Goal: Task Accomplishment & Management: Complete application form

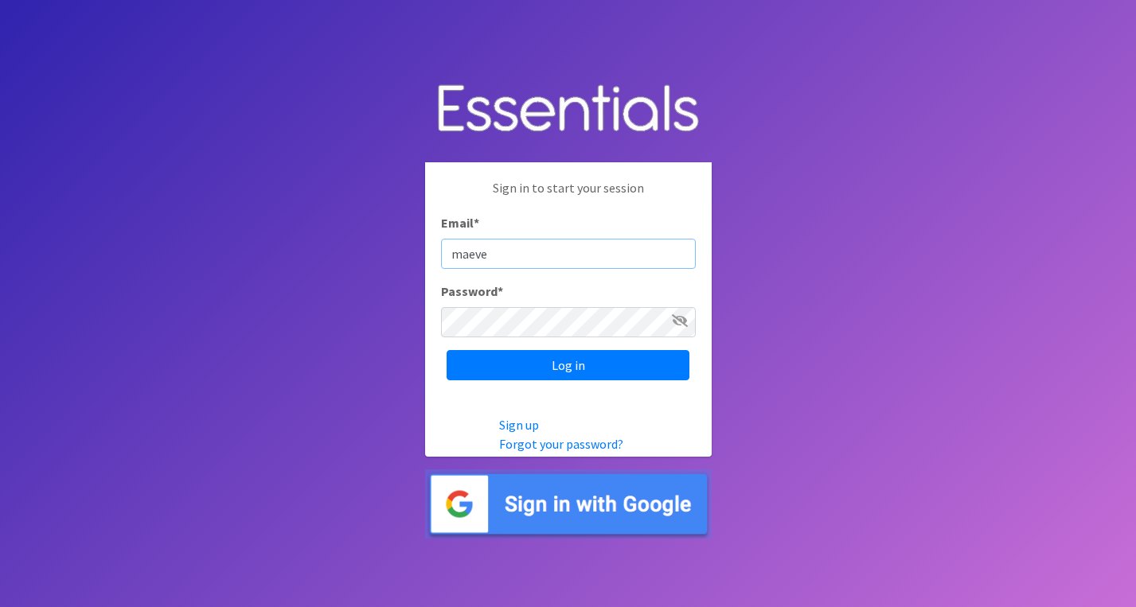
type input "[EMAIL_ADDRESS][US_STATE][DOMAIN_NAME]"
click at [679, 317] on icon at bounding box center [680, 320] width 16 height 13
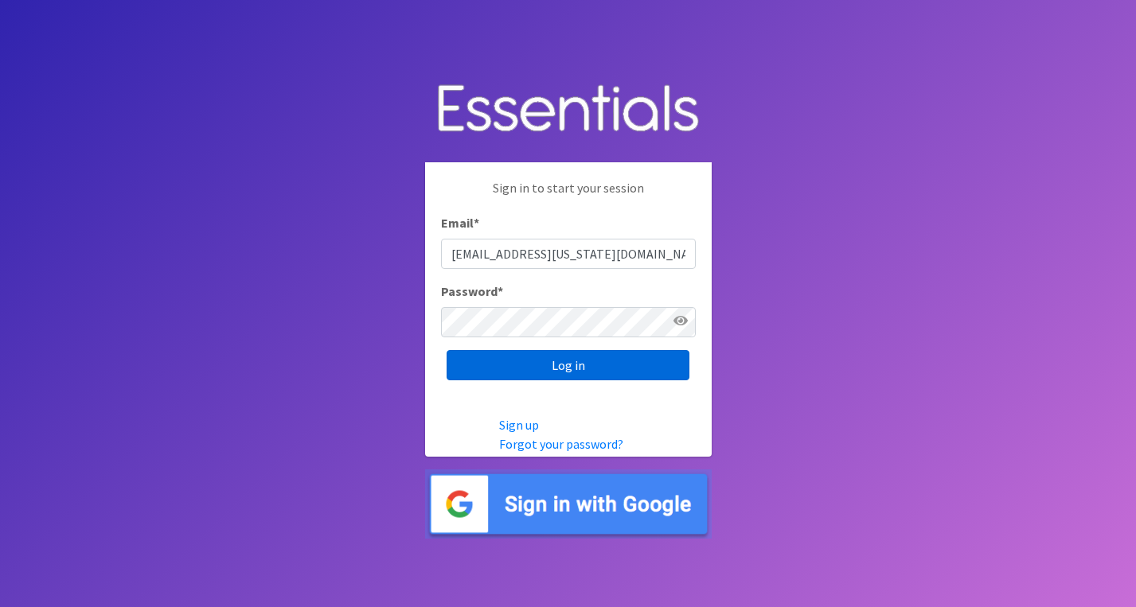
click at [597, 373] on input "Log in" at bounding box center [568, 365] width 243 height 30
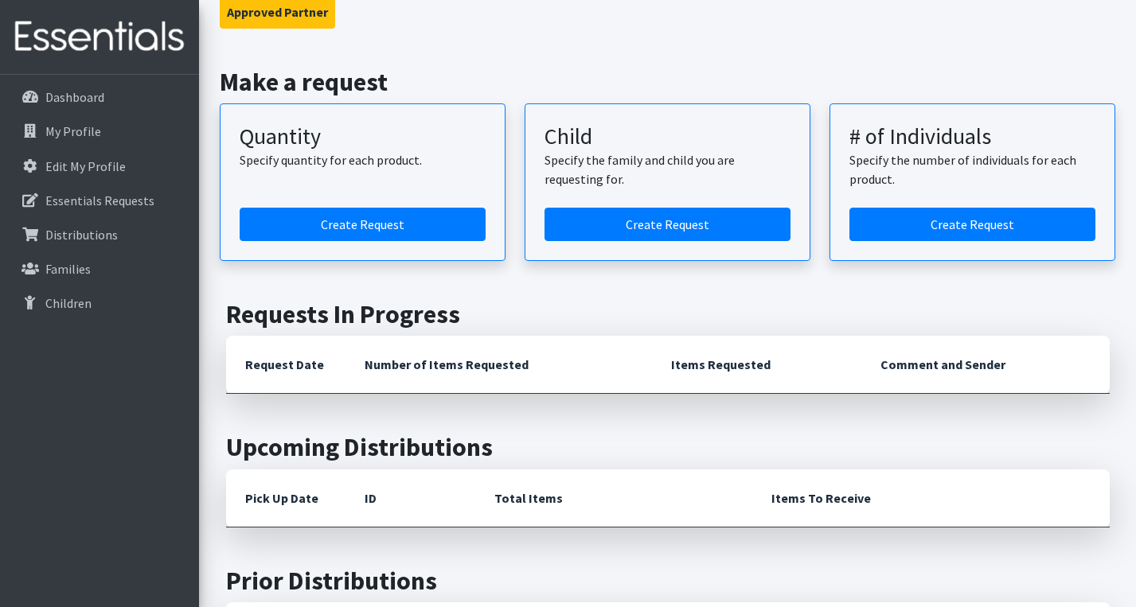
scroll to position [146, 0]
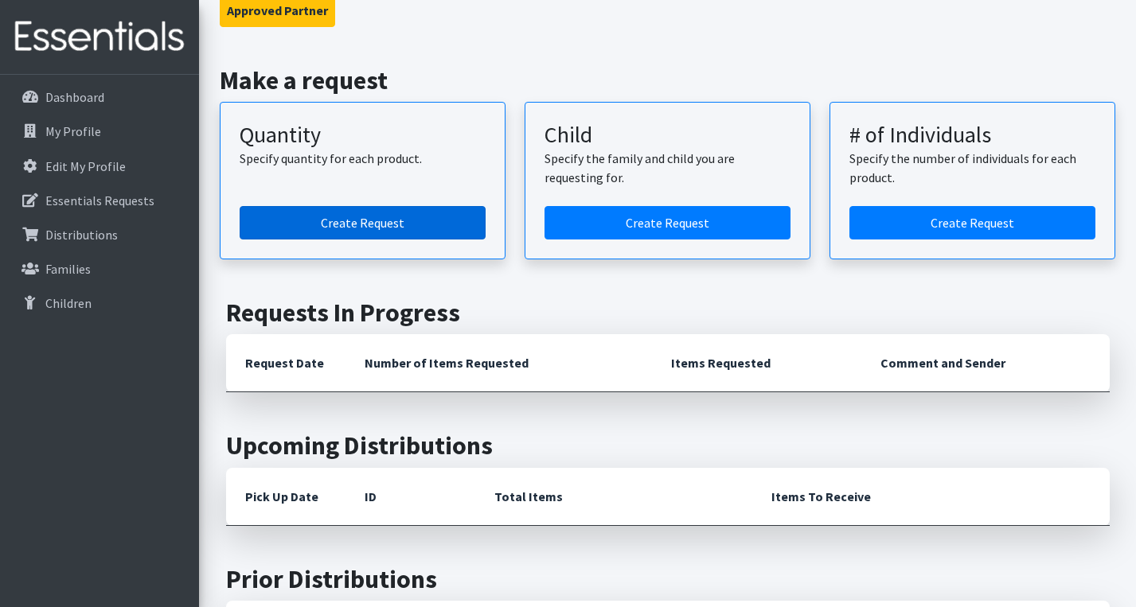
click at [348, 220] on link "Create Request" at bounding box center [363, 222] width 246 height 33
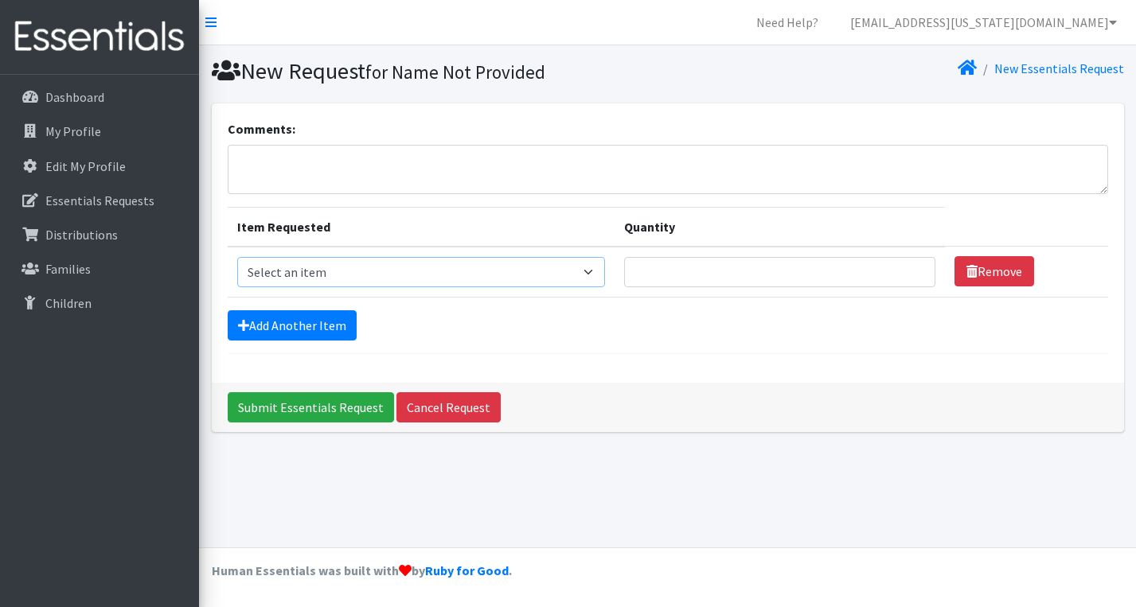
click at [508, 270] on select "Select an item Kids (Newborn) Kids (Preemie)** Limited Kids (Size 1) Kids (Size…" at bounding box center [421, 272] width 369 height 30
select select "1832"
click at [237, 257] on select "Select an item Kids (Newborn) Kids (Preemie)** Limited Kids (Size 1) Kids (Size…" at bounding box center [421, 272] width 369 height 30
click at [906, 274] on input "1" at bounding box center [779, 272] width 310 height 30
click at [906, 273] on input "1" at bounding box center [779, 272] width 310 height 30
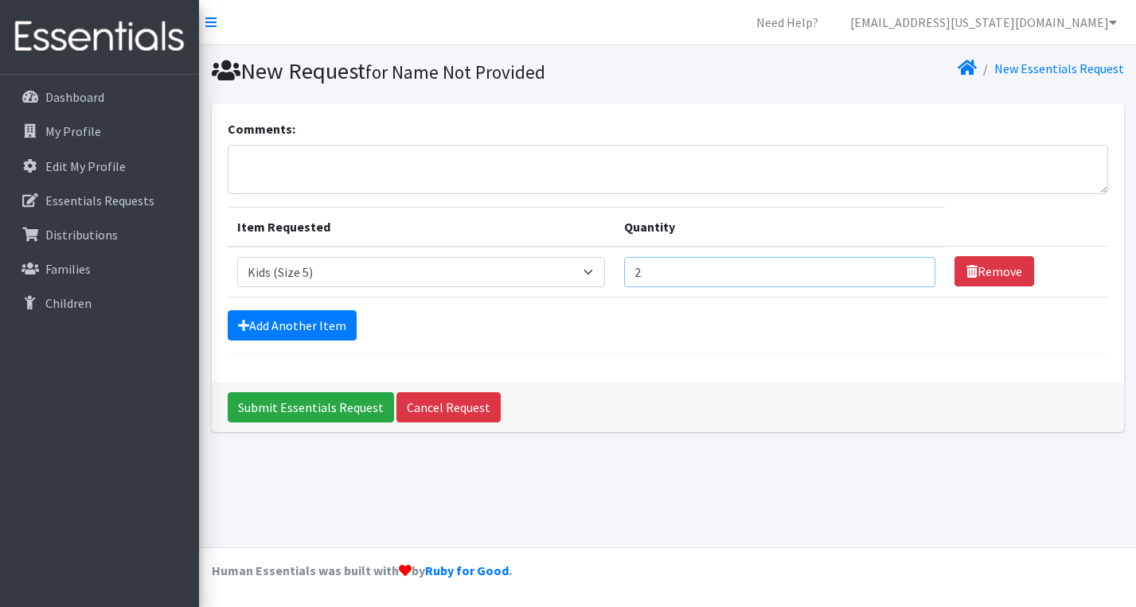
click at [903, 269] on input "2" at bounding box center [779, 272] width 310 height 30
click at [903, 269] on input "3" at bounding box center [779, 272] width 310 height 30
click at [903, 269] on input "4" at bounding box center [779, 272] width 310 height 30
click at [903, 269] on input "5" at bounding box center [779, 272] width 310 height 30
type input "6"
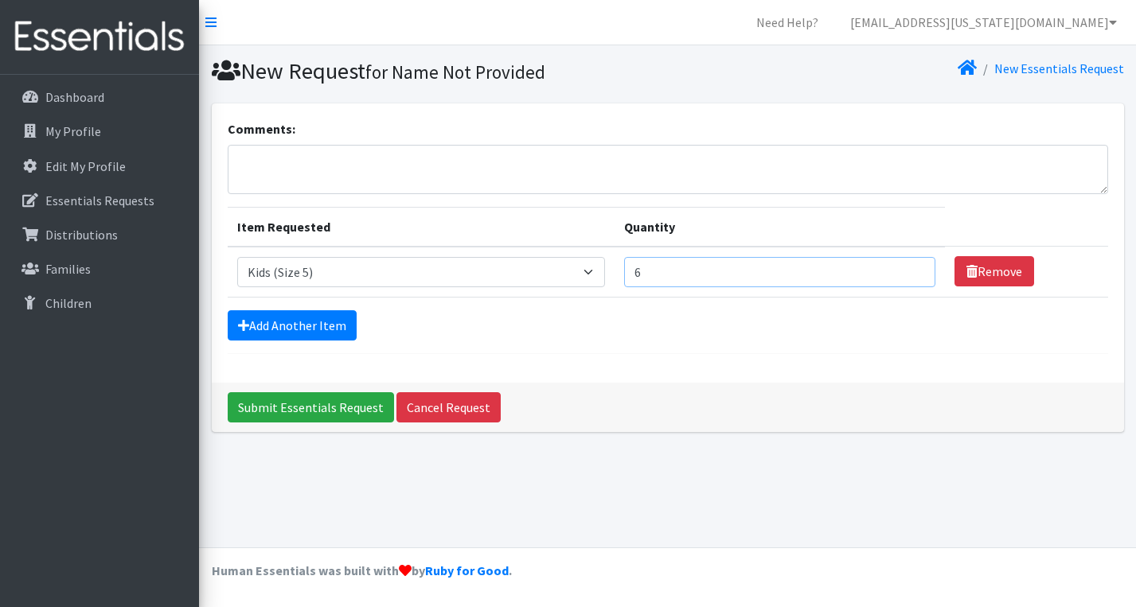
click at [903, 269] on input "6" at bounding box center [779, 272] width 310 height 30
click at [323, 337] on link "Add Another Item" at bounding box center [292, 325] width 129 height 30
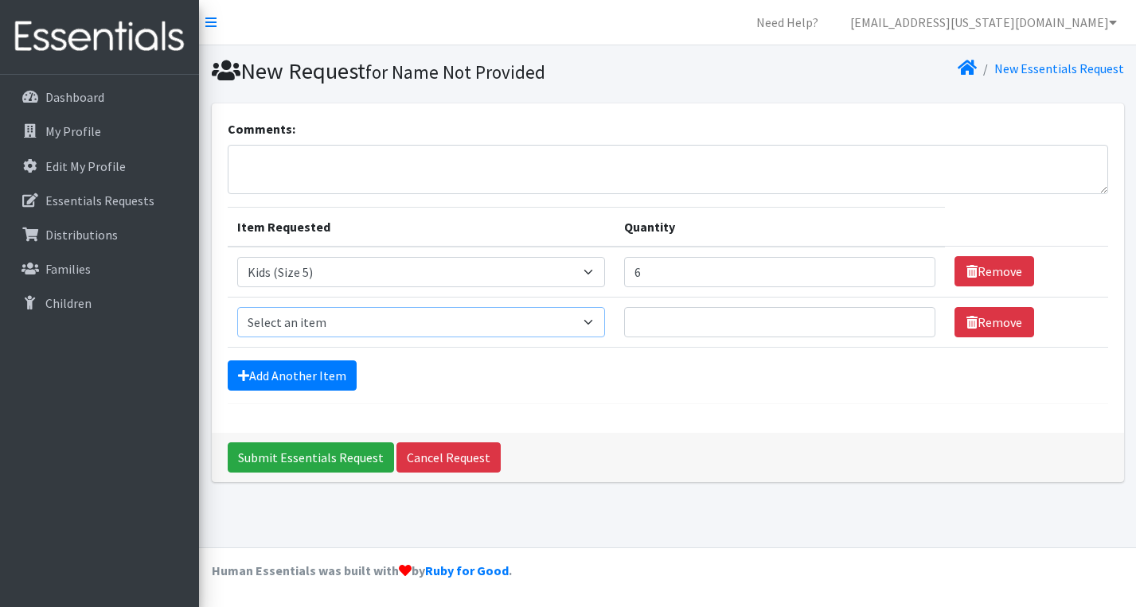
click at [357, 320] on select "Select an item Kids (Newborn) Kids (Preemie)** Limited Kids (Size 1) Kids (Size…" at bounding box center [421, 322] width 369 height 30
select select "1833"
click at [237, 307] on select "Select an item Kids (Newborn) Kids (Preemie)** Limited Kids (Size 1) Kids (Size…" at bounding box center [421, 322] width 369 height 30
click at [853, 328] on input "Quantity" at bounding box center [779, 322] width 310 height 30
click at [906, 317] on input "1" at bounding box center [779, 322] width 310 height 30
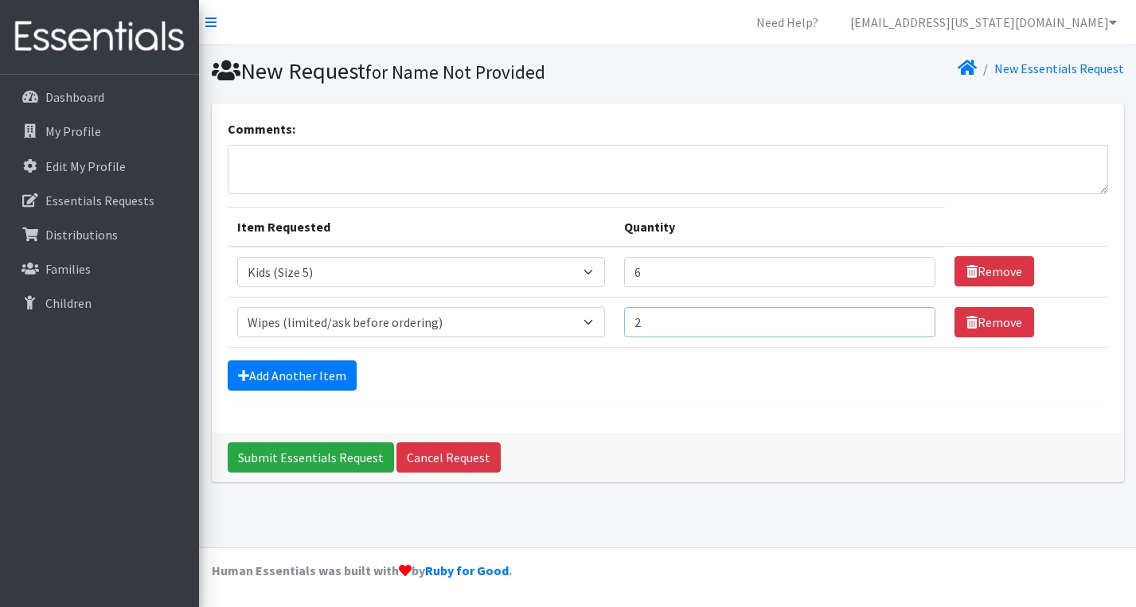
click at [906, 317] on input "2" at bounding box center [779, 322] width 310 height 30
click at [906, 317] on input "3" at bounding box center [779, 322] width 310 height 30
click at [906, 317] on input "4" at bounding box center [779, 322] width 310 height 30
click at [906, 317] on input "5" at bounding box center [779, 322] width 310 height 30
type input "6"
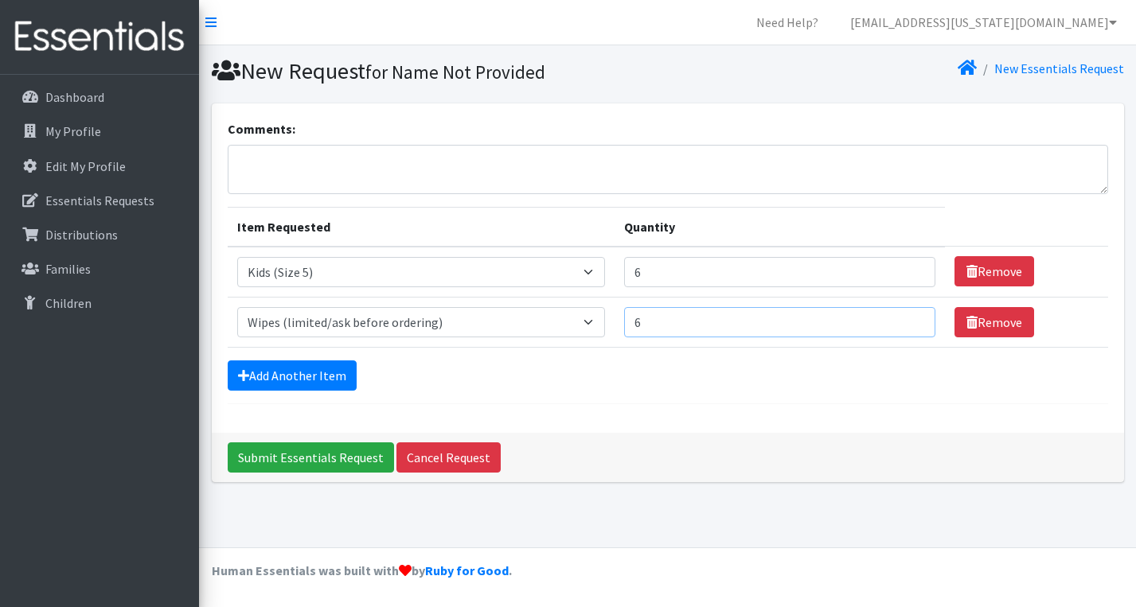
click at [906, 317] on input "6" at bounding box center [779, 322] width 310 height 30
click at [315, 456] on input "Submit Essentials Request" at bounding box center [311, 458] width 166 height 30
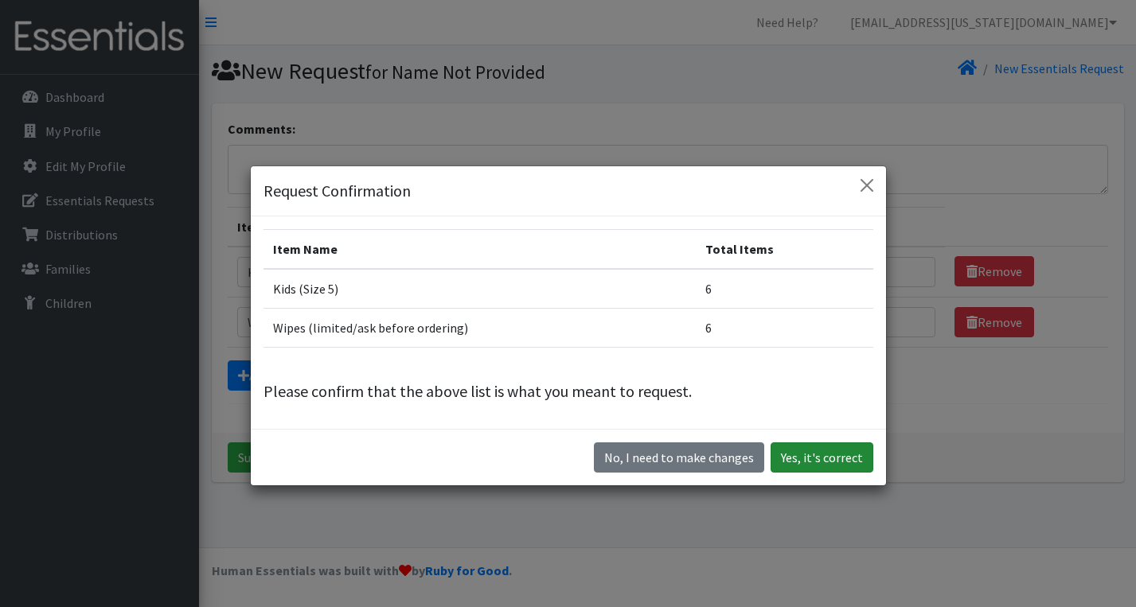
click at [815, 454] on button "Yes, it's correct" at bounding box center [822, 458] width 103 height 30
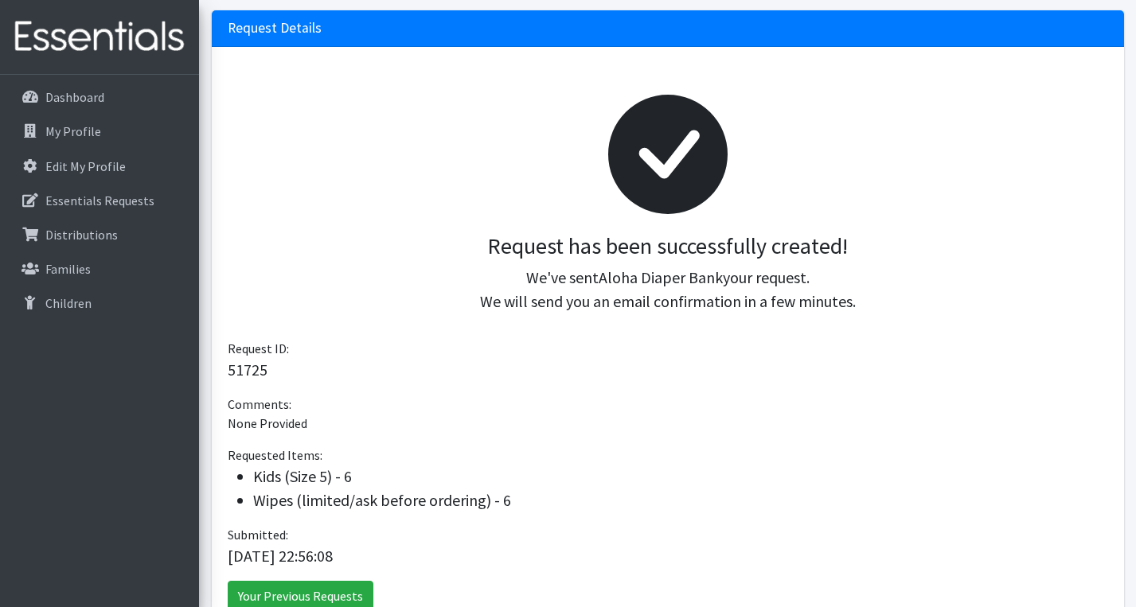
scroll to position [251, 0]
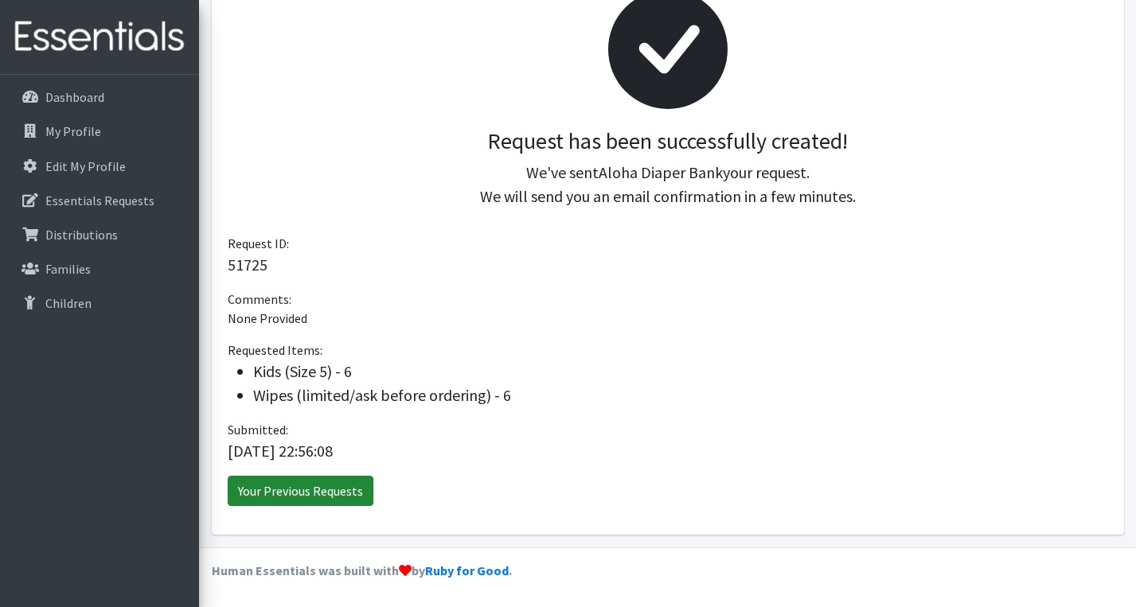
click at [299, 496] on link "Your Previous Requests" at bounding box center [301, 491] width 146 height 30
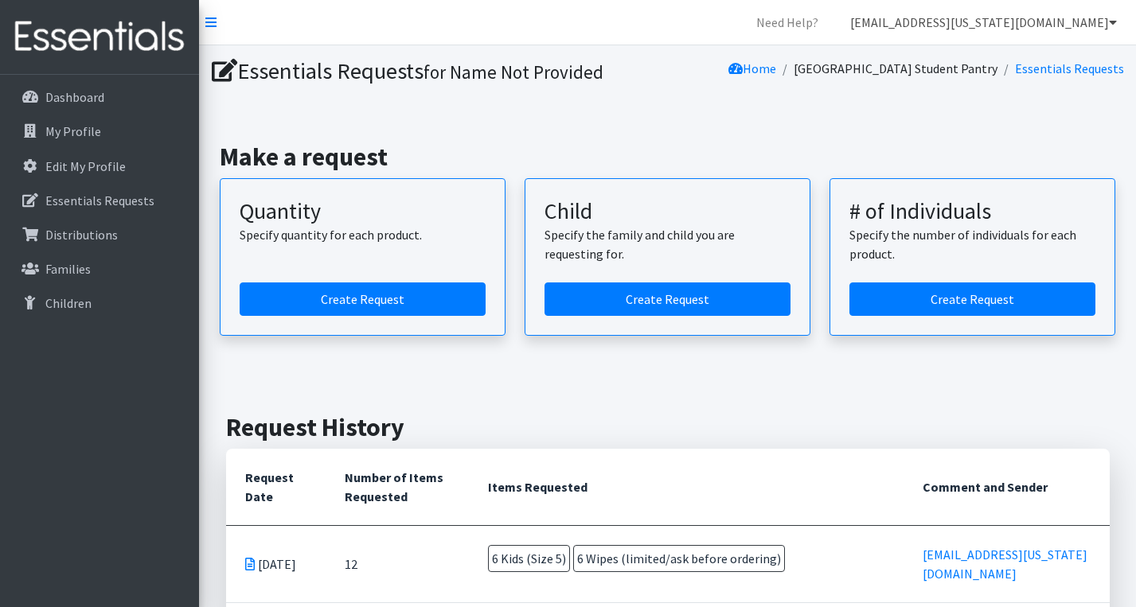
click at [1112, 22] on icon at bounding box center [1113, 22] width 8 height 13
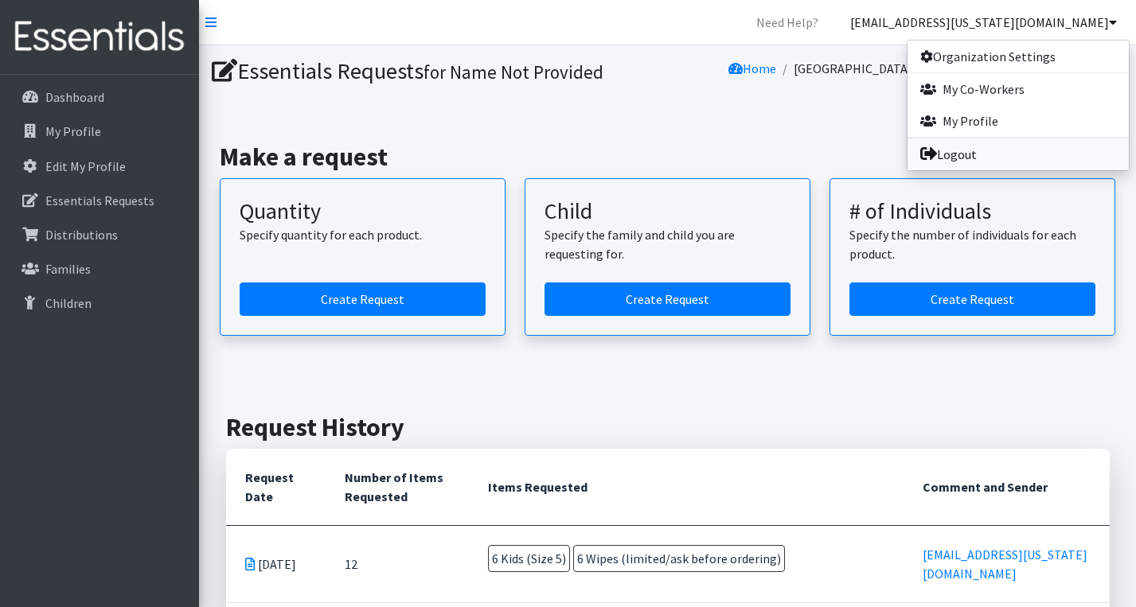
click at [973, 155] on link "Logout" at bounding box center [1017, 155] width 221 height 32
